Goal: Transaction & Acquisition: Purchase product/service

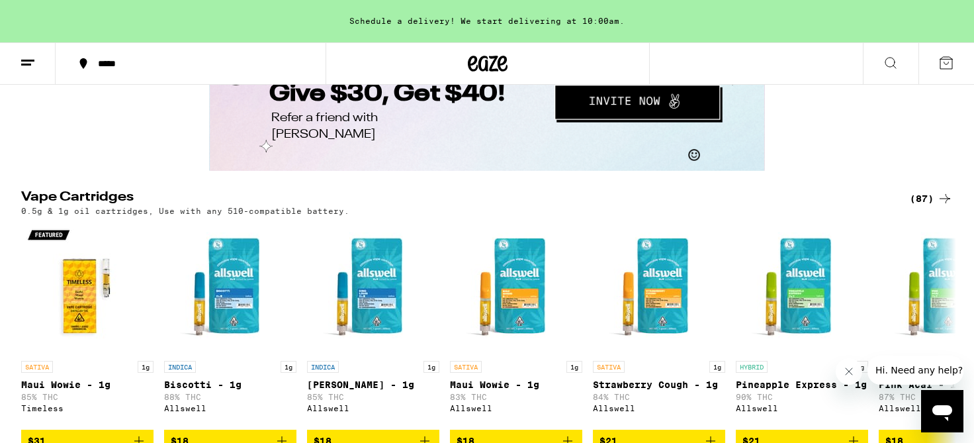
scroll to position [2294, 0]
